Goal: Task Accomplishment & Management: Complete application form

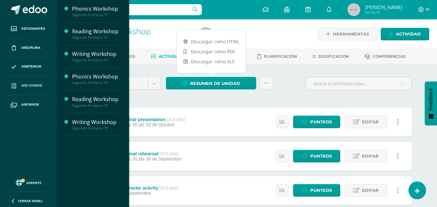
click at [40, 88] on span "Mis cursos" at bounding box center [31, 85] width 21 height 5
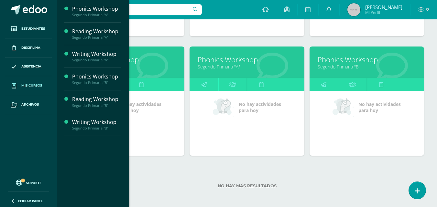
scroll to position [194, 0]
click at [360, 57] on link "Phonics Workshop" at bounding box center [367, 59] width 98 height 10
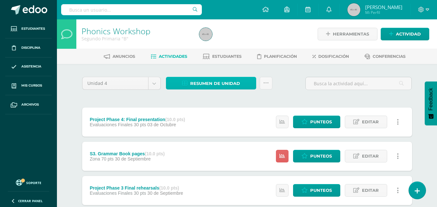
click at [192, 85] on span "Resumen de unidad" at bounding box center [215, 84] width 50 height 12
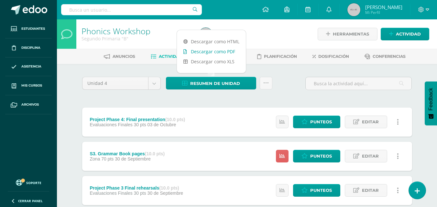
click at [196, 52] on link "Descargar como PDF" at bounding box center [211, 52] width 69 height 10
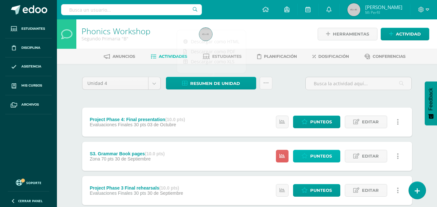
click at [323, 156] on span "Punteos" at bounding box center [321, 156] width 22 height 12
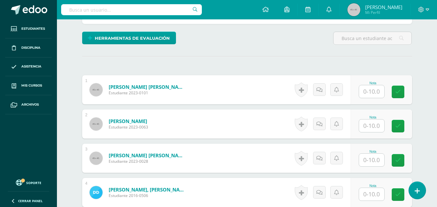
scroll to position [156, 0]
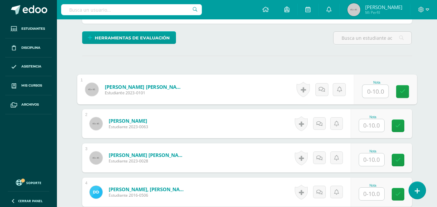
click at [366, 94] on input "text" at bounding box center [375, 91] width 26 height 13
type input "10"
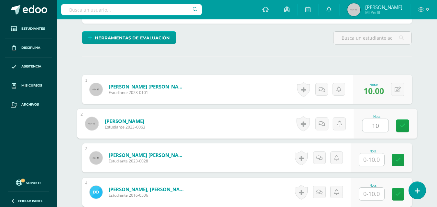
type input "10"
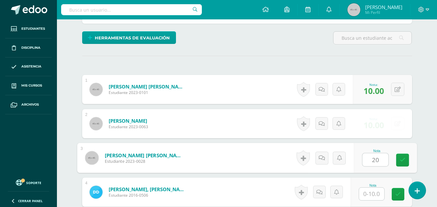
scroll to position [156, 0]
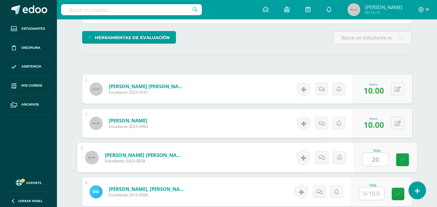
type input "2"
type input "10"
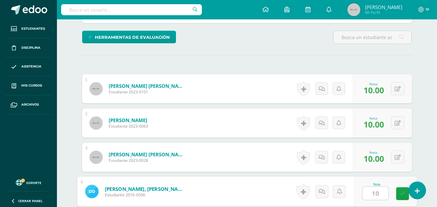
type input "10"
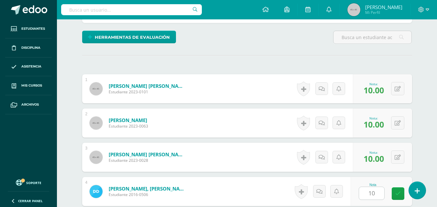
scroll to position [281, 0]
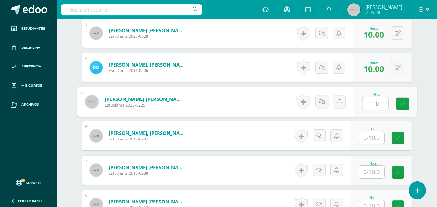
type input "10"
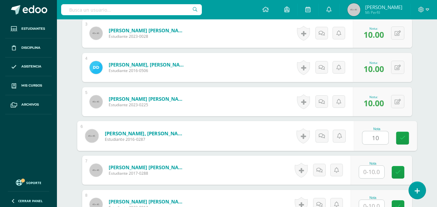
type input "10"
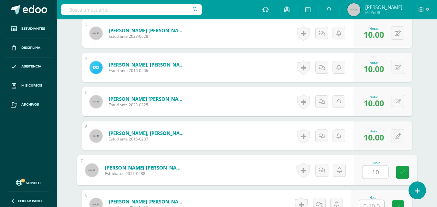
type input "10"
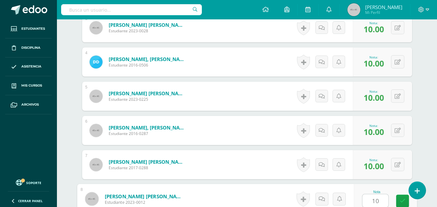
type input "10"
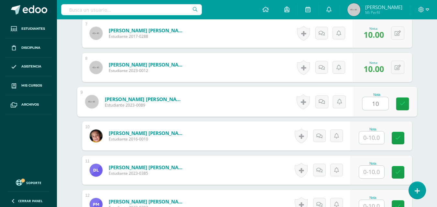
type input "10"
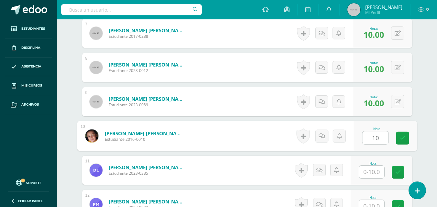
type input "10"
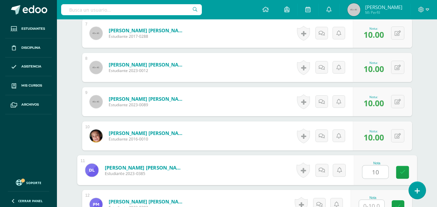
type input "10"
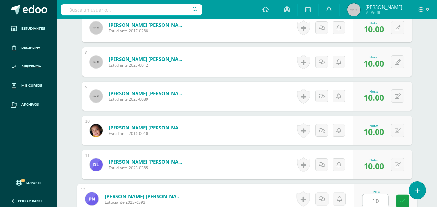
type input "10"
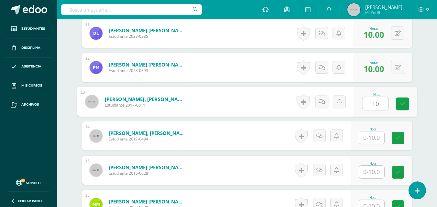
type input "10"
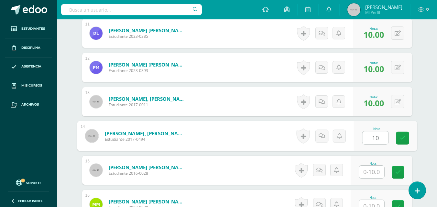
type input "10"
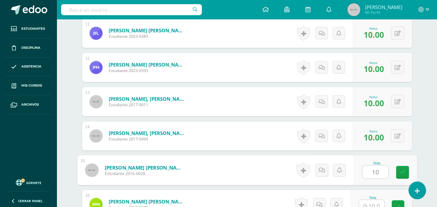
type input "10"
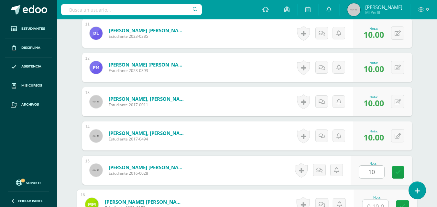
scroll to position [561, 0]
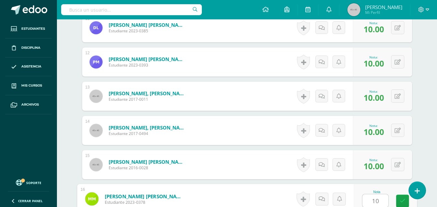
type input "10"
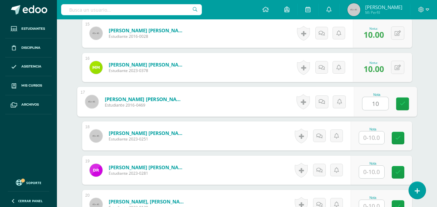
type input "10"
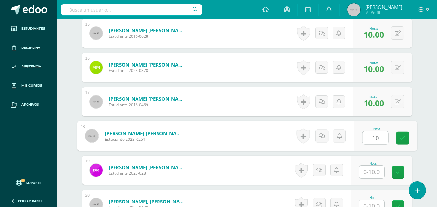
type input "10"
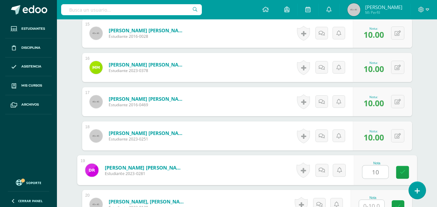
type input "10"
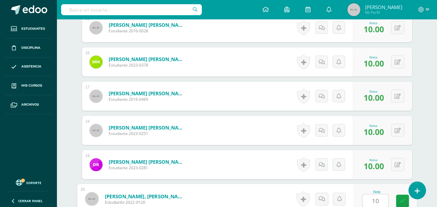
type input "10"
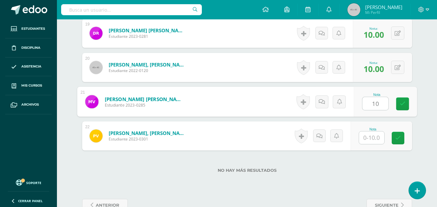
type input "10"
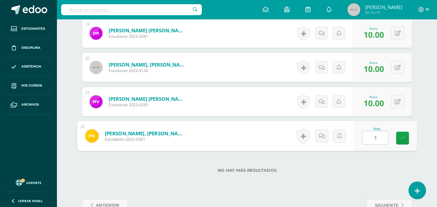
type input "10"
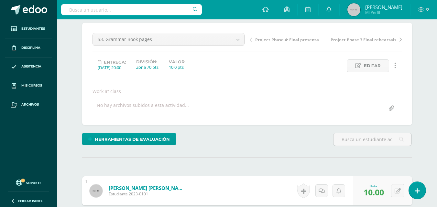
scroll to position [0, 0]
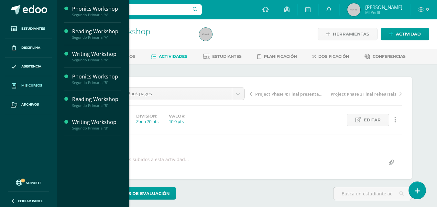
click at [34, 84] on span "Mis cursos" at bounding box center [31, 85] width 21 height 5
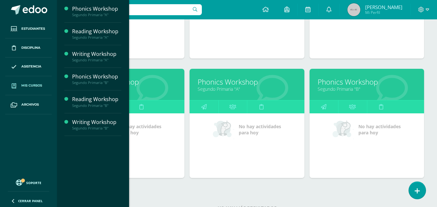
scroll to position [195, 0]
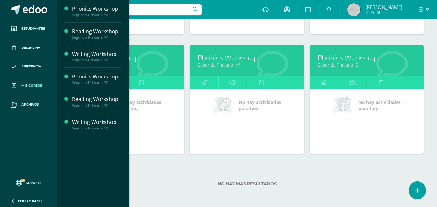
click at [344, 63] on link "Segundo Primaria "B"" at bounding box center [367, 65] width 98 height 6
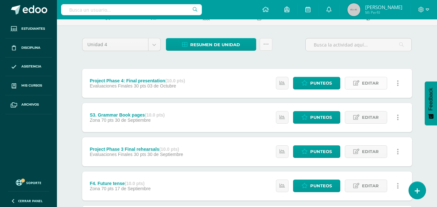
scroll to position [39, 0]
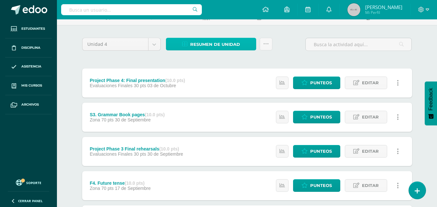
click at [221, 46] on span "Resumen de unidad" at bounding box center [215, 45] width 50 height 12
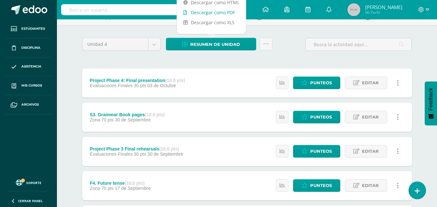
click at [214, 11] on link "Descargar como PDF" at bounding box center [211, 12] width 69 height 10
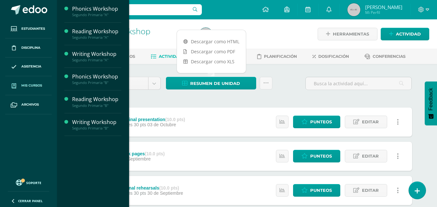
click at [31, 88] on span "Mis cursos" at bounding box center [31, 85] width 21 height 5
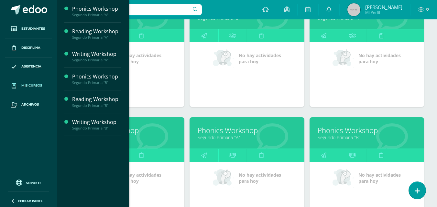
scroll to position [123, 0]
click at [231, 135] on link "Segundo Primaria "A"" at bounding box center [247, 137] width 98 height 6
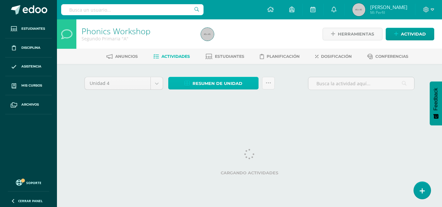
click at [219, 83] on span "Resumen de unidad" at bounding box center [218, 84] width 50 height 12
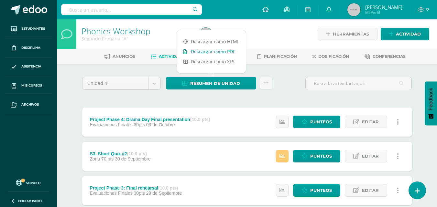
click at [217, 53] on link "Descargar como PDF" at bounding box center [211, 52] width 69 height 10
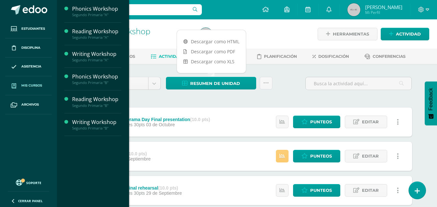
click at [20, 90] on span at bounding box center [14, 86] width 12 height 12
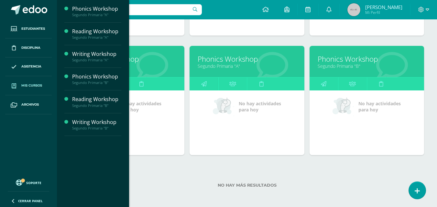
scroll to position [195, 0]
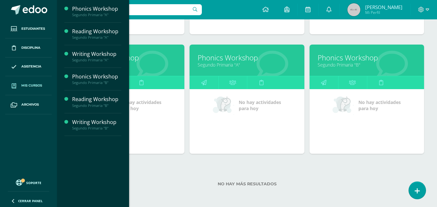
click at [350, 61] on link "Phonics Workshop" at bounding box center [367, 58] width 98 height 10
